Goal: Task Accomplishment & Management: Complete application form

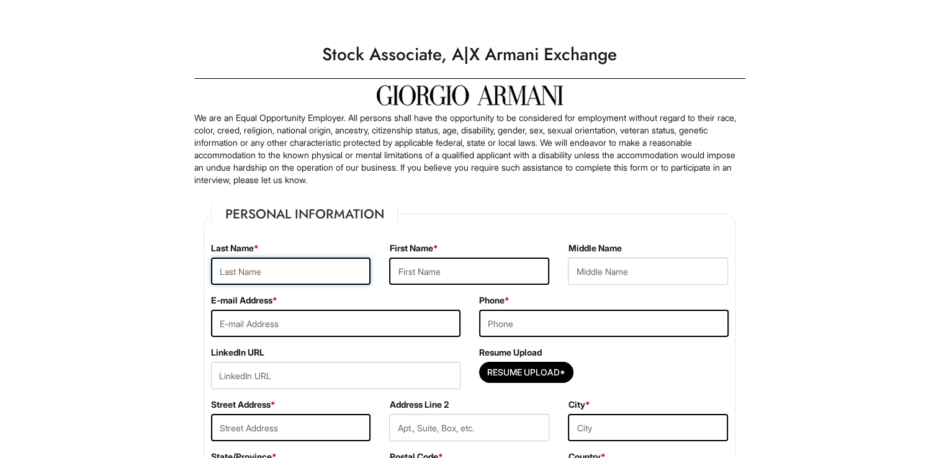
click at [319, 270] on input "text" at bounding box center [291, 270] width 160 height 27
type input "[PERSON_NAME]"
type input "M"
type input "[EMAIL_ADDRESS][DOMAIN_NAME]"
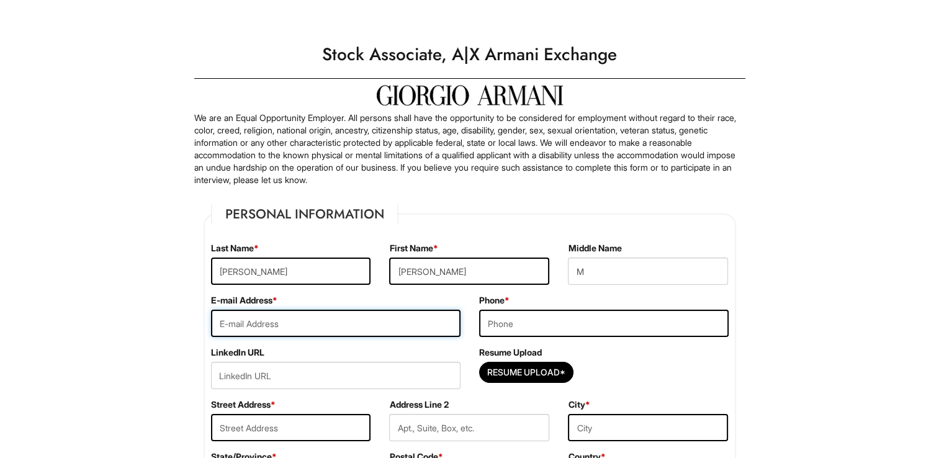
type input "5169288160"
type input "[STREET_ADDRESS]"
type input "[GEOGRAPHIC_DATA]"
select select "NY"
type input "11040"
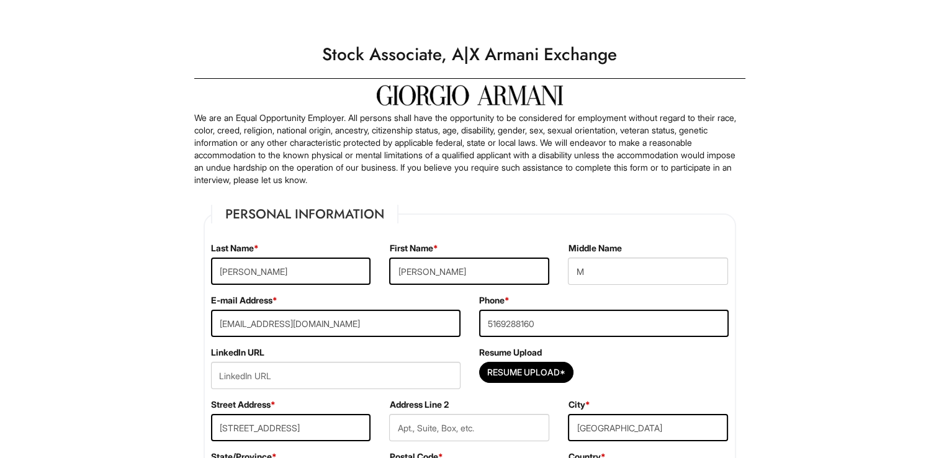
select select "[GEOGRAPHIC_DATA]"
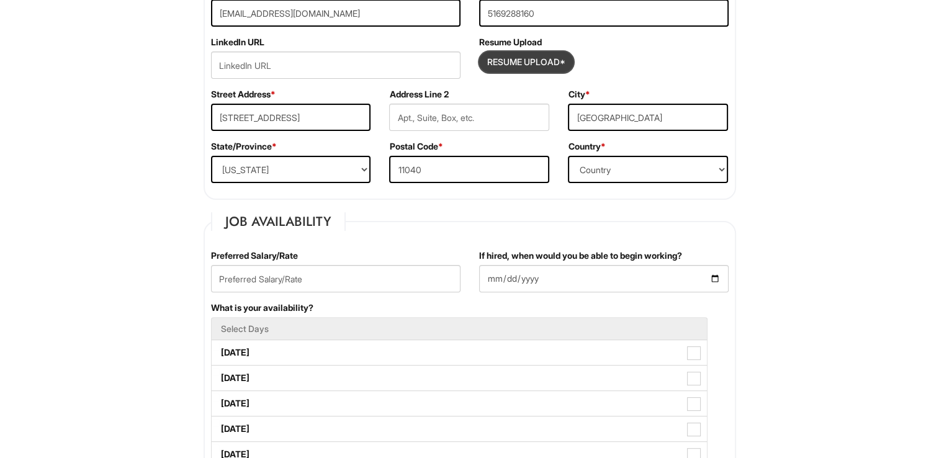
click at [543, 62] on input "Resume Upload*" at bounding box center [526, 62] width 93 height 20
type input "C:\fakepath\[PERSON_NAME] 2025 resume.doc"
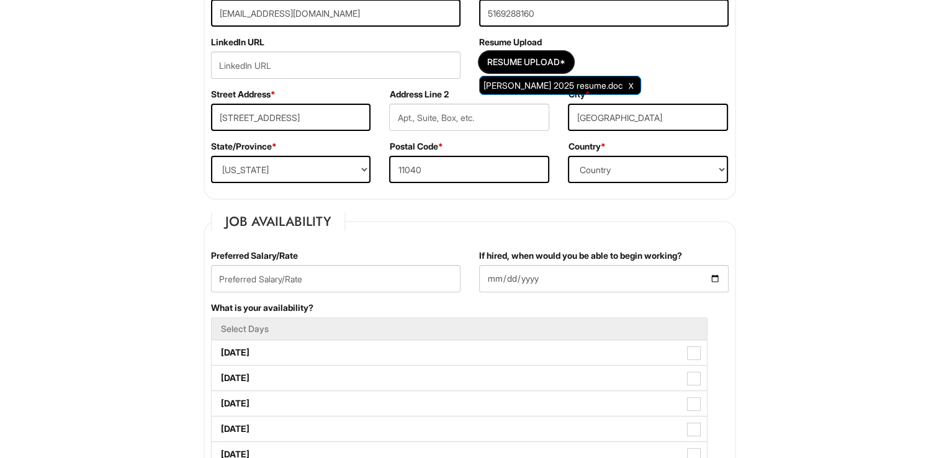
scroll to position [620, 0]
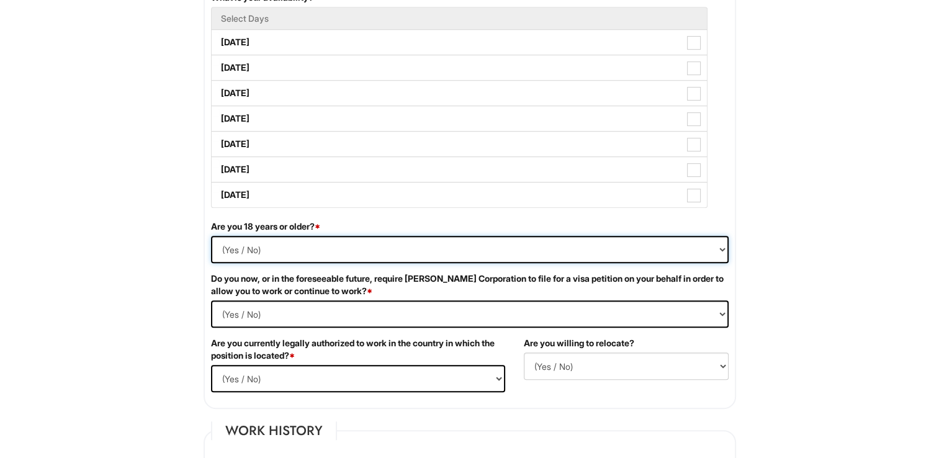
click at [279, 247] on select "(Yes / No) Yes No" at bounding box center [469, 249] width 517 height 27
select select "Yes"
click at [211, 236] on select "(Yes / No) Yes No" at bounding box center [469, 249] width 517 height 27
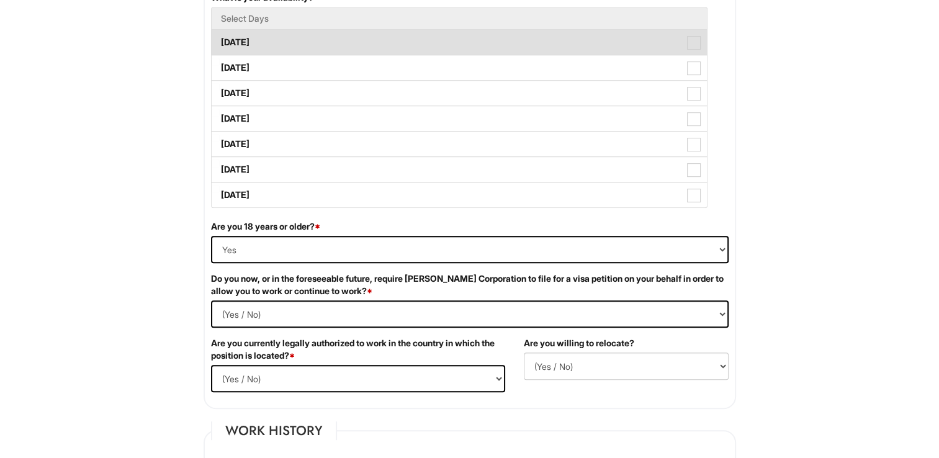
click at [242, 32] on label "[DATE]" at bounding box center [459, 42] width 495 height 25
click at [220, 32] on Available_Monday "[DATE]" at bounding box center [216, 36] width 8 height 8
checkbox Available_Monday "true"
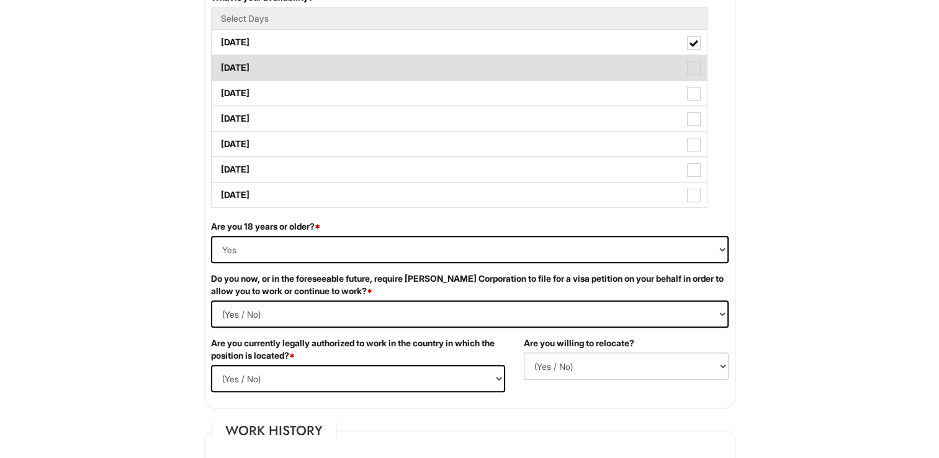
click at [248, 66] on label "[DATE]" at bounding box center [459, 67] width 495 height 25
click at [220, 66] on Available_Tuesday "[DATE]" at bounding box center [216, 62] width 8 height 8
checkbox Available_Tuesday "true"
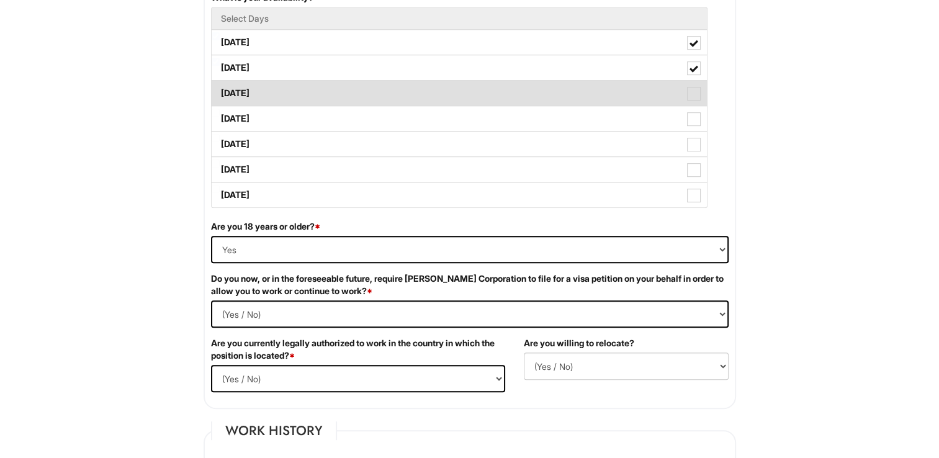
click at [251, 93] on label "[DATE]" at bounding box center [459, 93] width 495 height 25
click at [220, 91] on Available_Wednesday "[DATE]" at bounding box center [216, 87] width 8 height 8
checkbox Available_Wednesday "true"
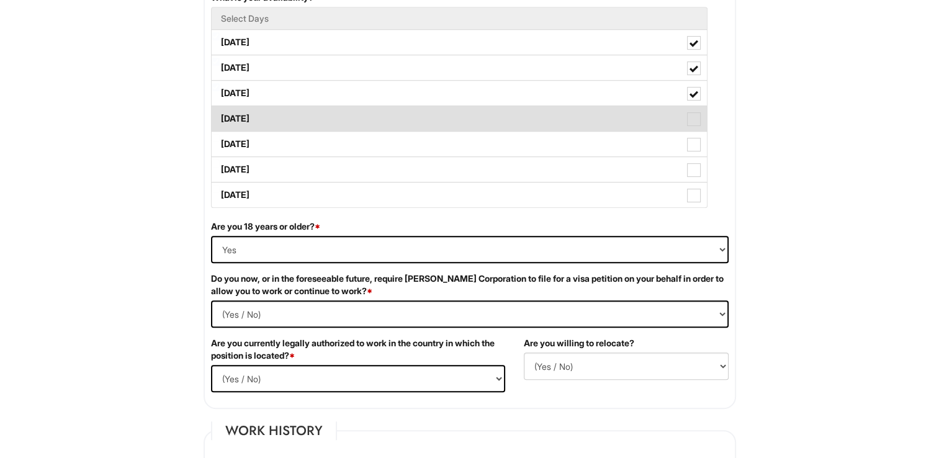
click at [256, 114] on label "[DATE]" at bounding box center [459, 118] width 495 height 25
click at [220, 114] on Available_Thursday "[DATE]" at bounding box center [216, 113] width 8 height 8
checkbox Available_Thursday "true"
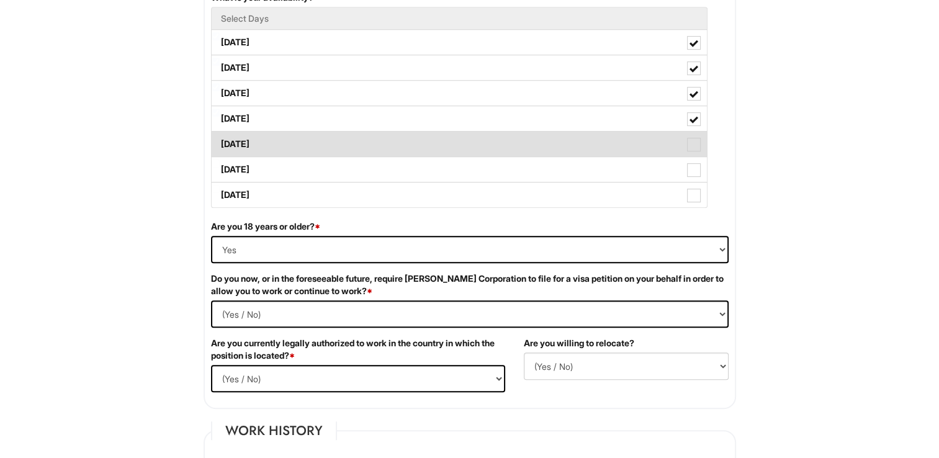
click at [257, 132] on label "[DATE]" at bounding box center [459, 144] width 495 height 25
click at [220, 134] on Available_Friday "[DATE]" at bounding box center [216, 138] width 8 height 8
checkbox Available_Friday "true"
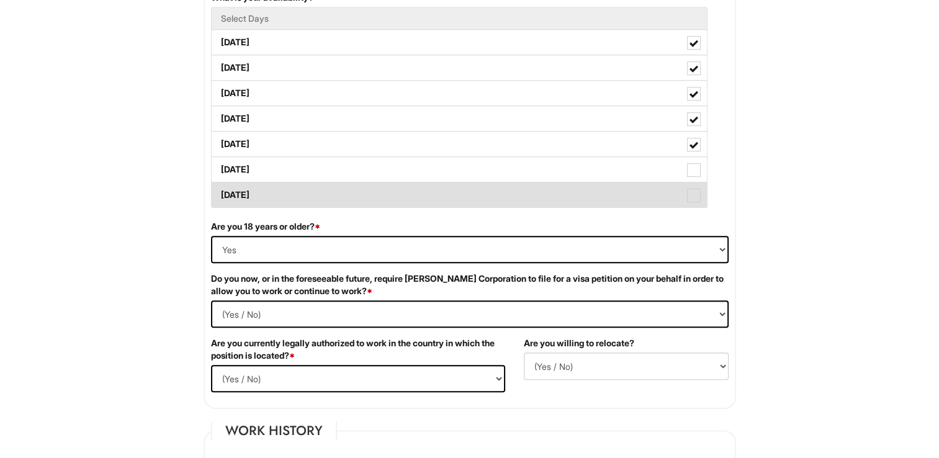
click at [249, 202] on label "[DATE]" at bounding box center [459, 194] width 495 height 25
click at [220, 193] on Available_Sunday "[DATE]" at bounding box center [216, 189] width 8 height 8
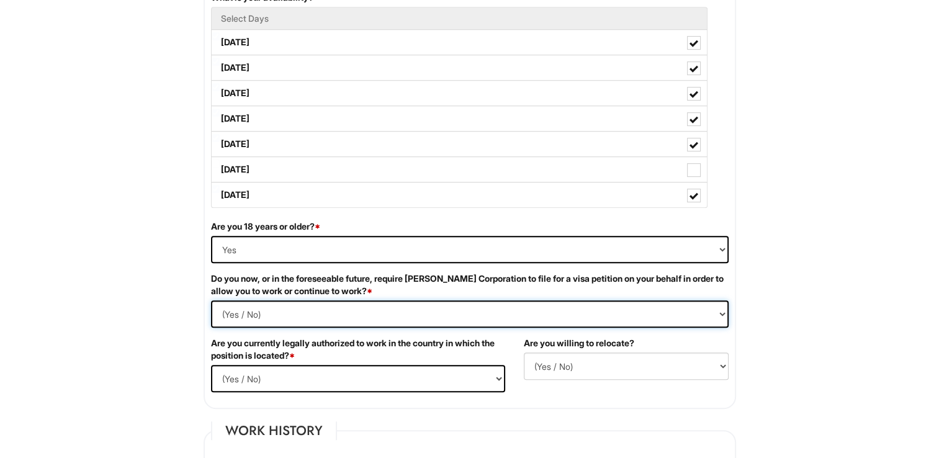
click at [273, 315] on Required "(Yes / No) Yes No" at bounding box center [469, 313] width 517 height 27
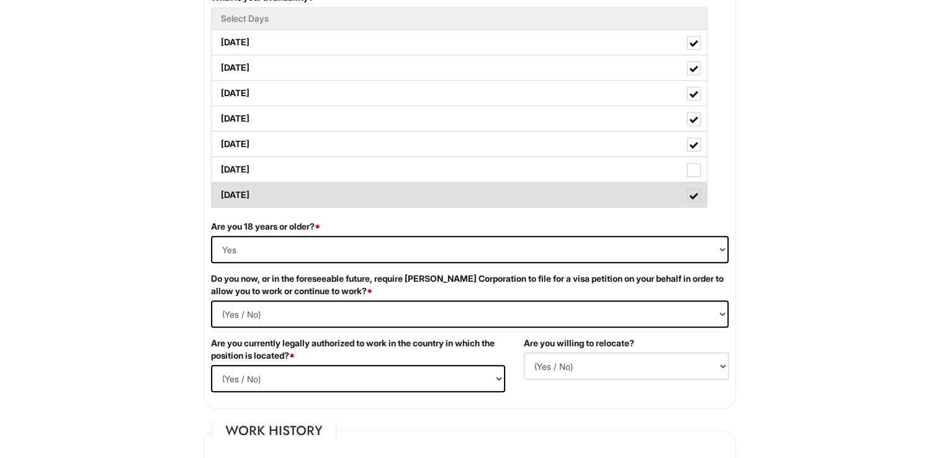
click at [275, 196] on label "[DATE]" at bounding box center [459, 194] width 495 height 25
click at [220, 193] on Available_Sunday "[DATE]" at bounding box center [216, 189] width 8 height 8
checkbox Available_Sunday "false"
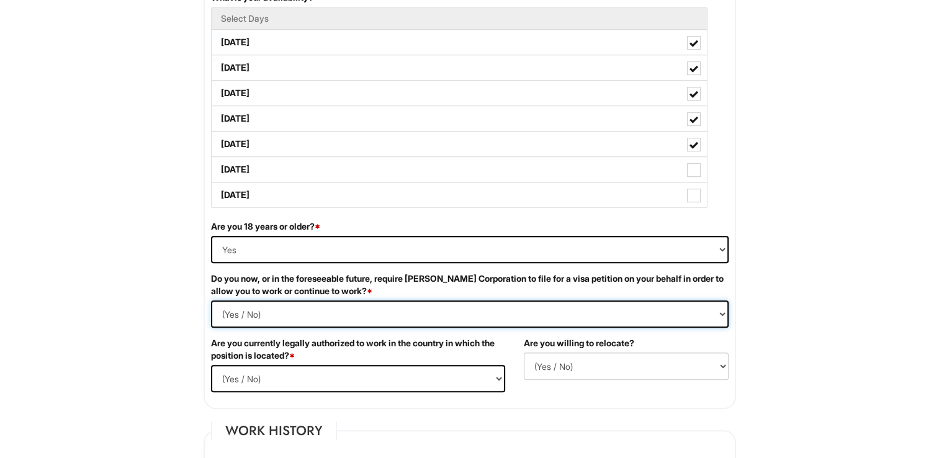
click at [238, 316] on Required "(Yes / No) Yes No" at bounding box center [469, 313] width 517 height 27
select Required "No"
click at [211, 300] on Required "(Yes / No) Yes No" at bounding box center [469, 313] width 517 height 27
click at [342, 371] on select "(Yes / No) Yes No" at bounding box center [358, 378] width 294 height 27
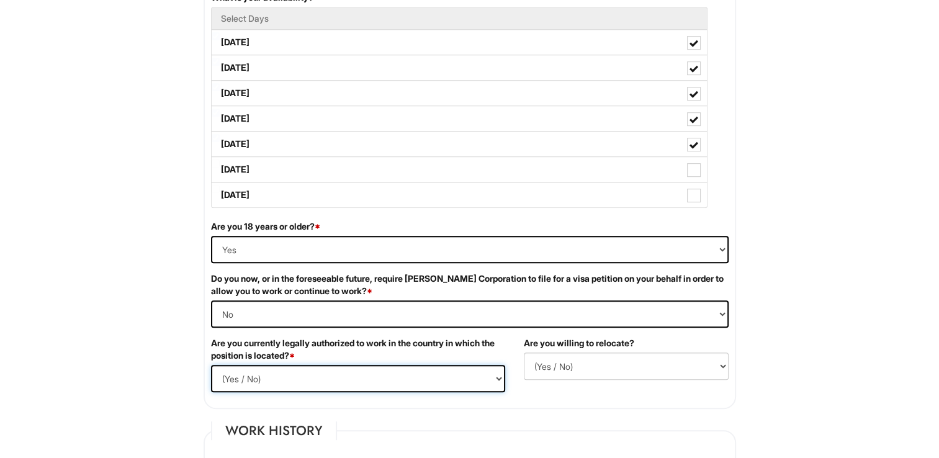
select select "Yes"
click at [211, 365] on select "(Yes / No) Yes No" at bounding box center [358, 378] width 294 height 27
click at [584, 368] on select "(Yes / No) No Yes" at bounding box center [626, 365] width 205 height 27
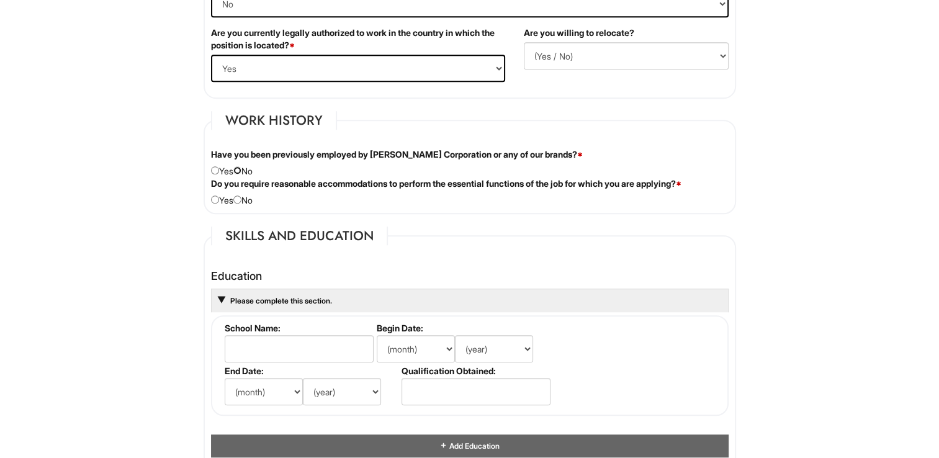
click at [241, 169] on input "radio" at bounding box center [237, 170] width 8 height 8
radio input "true"
click at [241, 196] on input "radio" at bounding box center [237, 199] width 8 height 8
radio input "true"
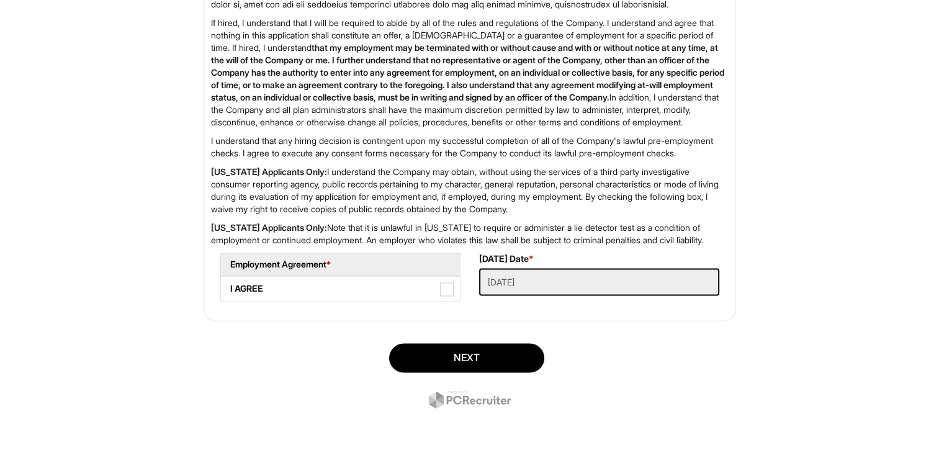
scroll to position [2007, 0]
click at [355, 264] on h5 "Employment Agreement *" at bounding box center [340, 263] width 220 height 9
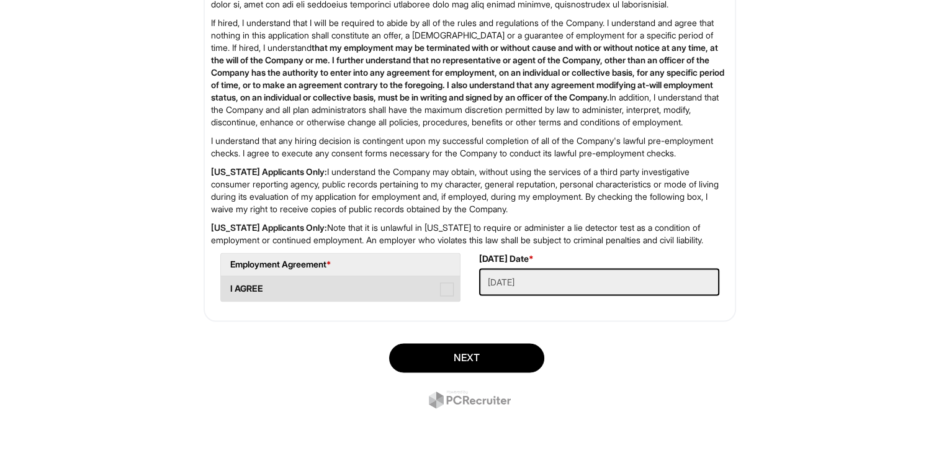
click at [287, 292] on label "I AGREE" at bounding box center [340, 288] width 239 height 25
click at [229, 287] on AGREE "I AGREE" at bounding box center [225, 283] width 8 height 8
checkbox AGREE "true"
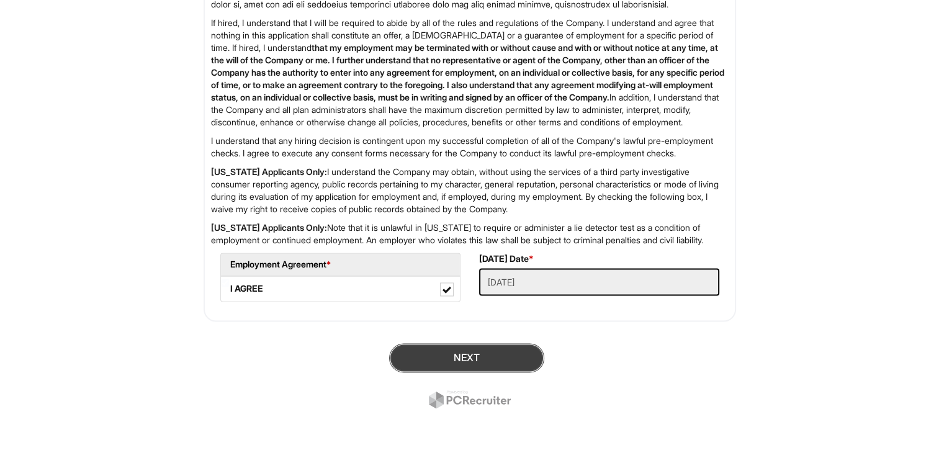
click at [466, 357] on button "Next" at bounding box center [466, 357] width 155 height 29
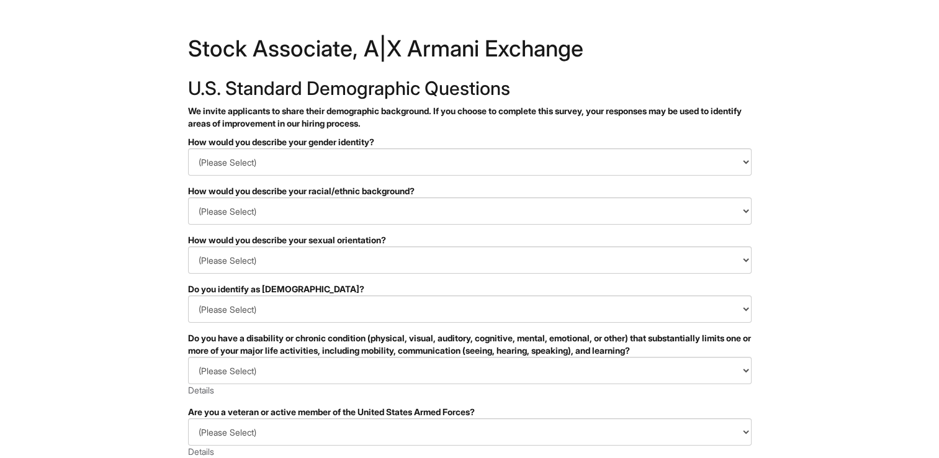
scroll to position [240, 0]
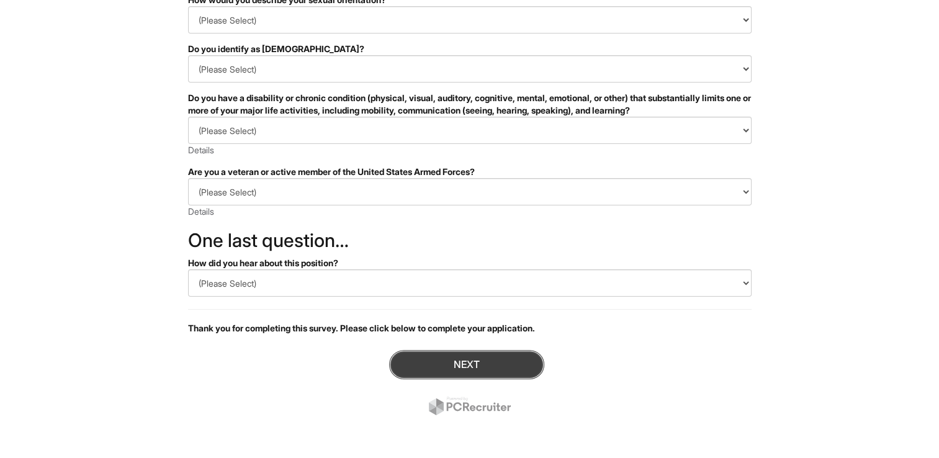
click at [444, 356] on button "Next" at bounding box center [466, 364] width 155 height 29
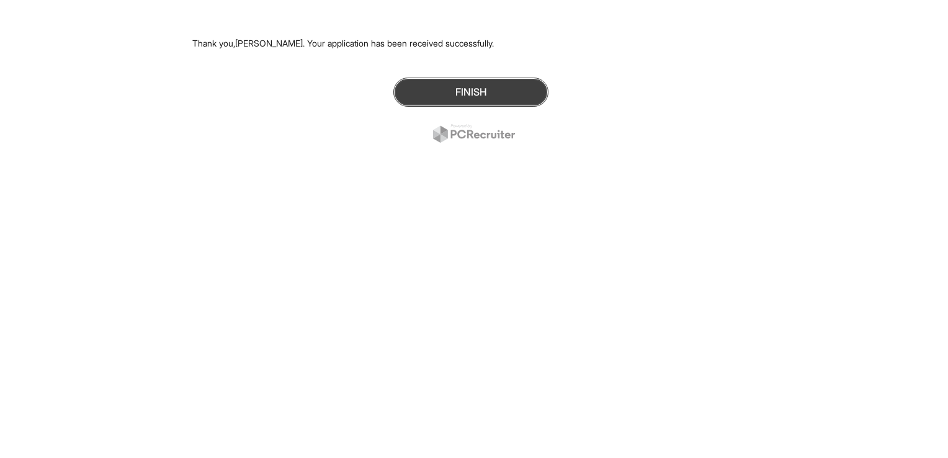
click at [459, 98] on button "Finish" at bounding box center [470, 92] width 155 height 29
